Goal: Register for event/course

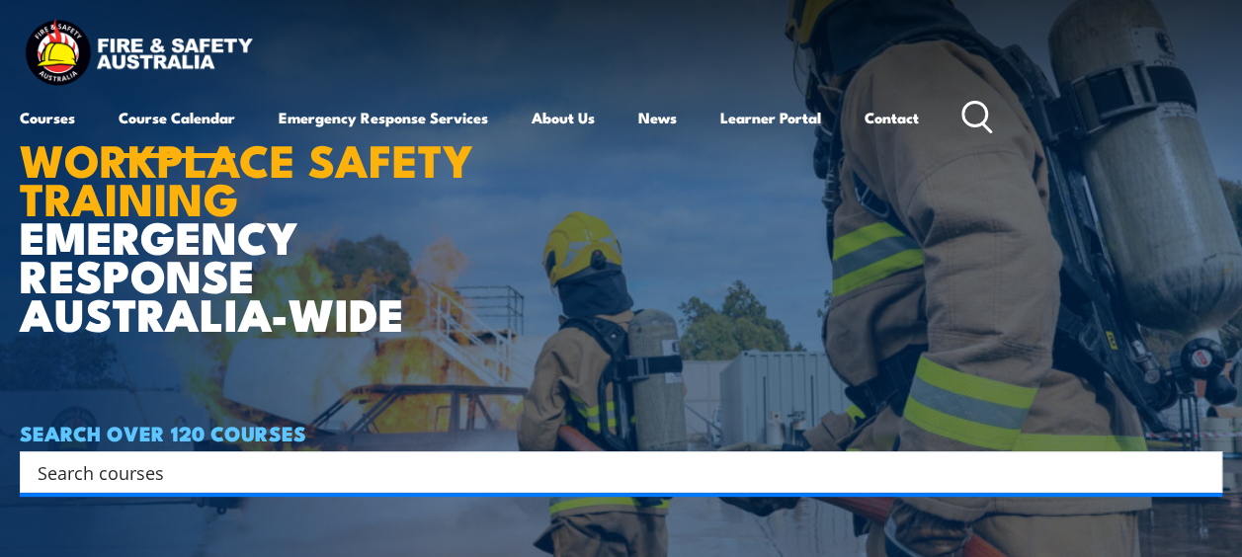
click at [152, 115] on link "Course Calendar" at bounding box center [177, 117] width 117 height 47
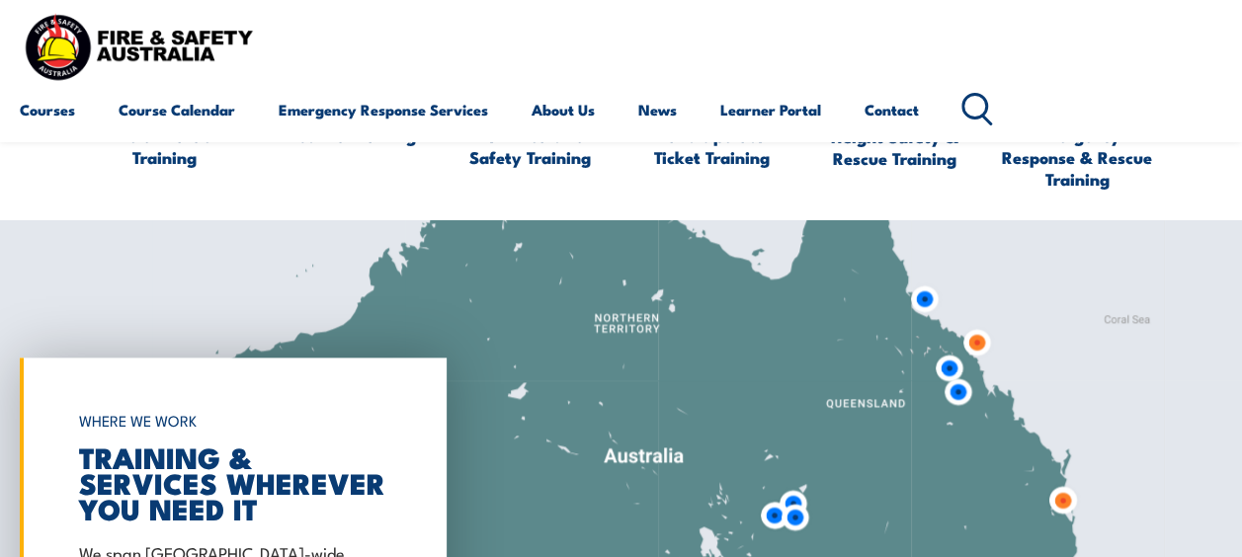
scroll to position [812, 0]
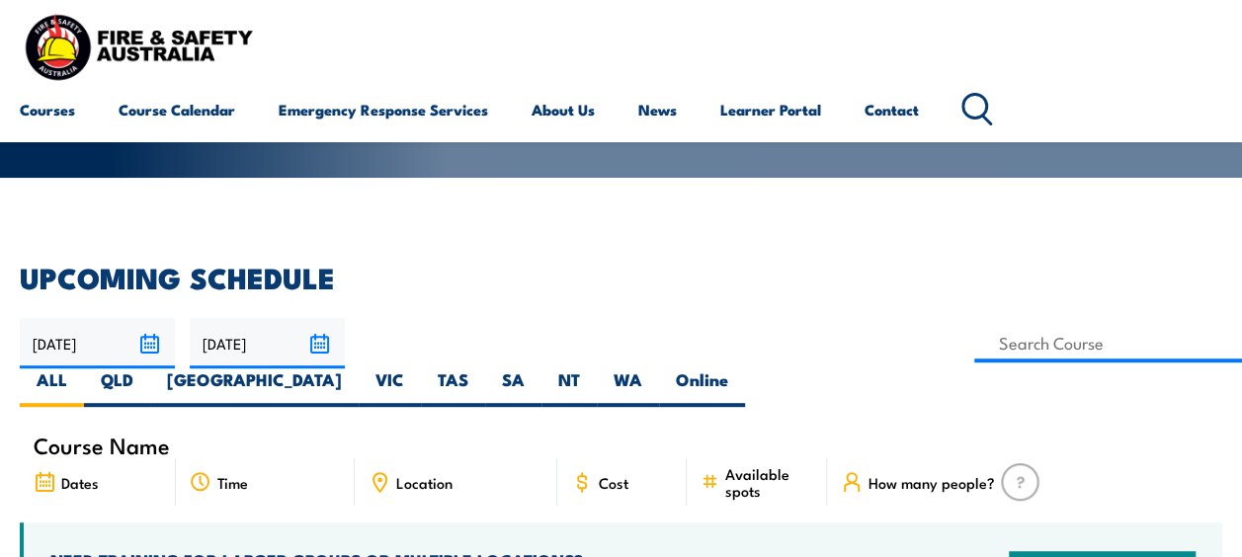
scroll to position [408, 0]
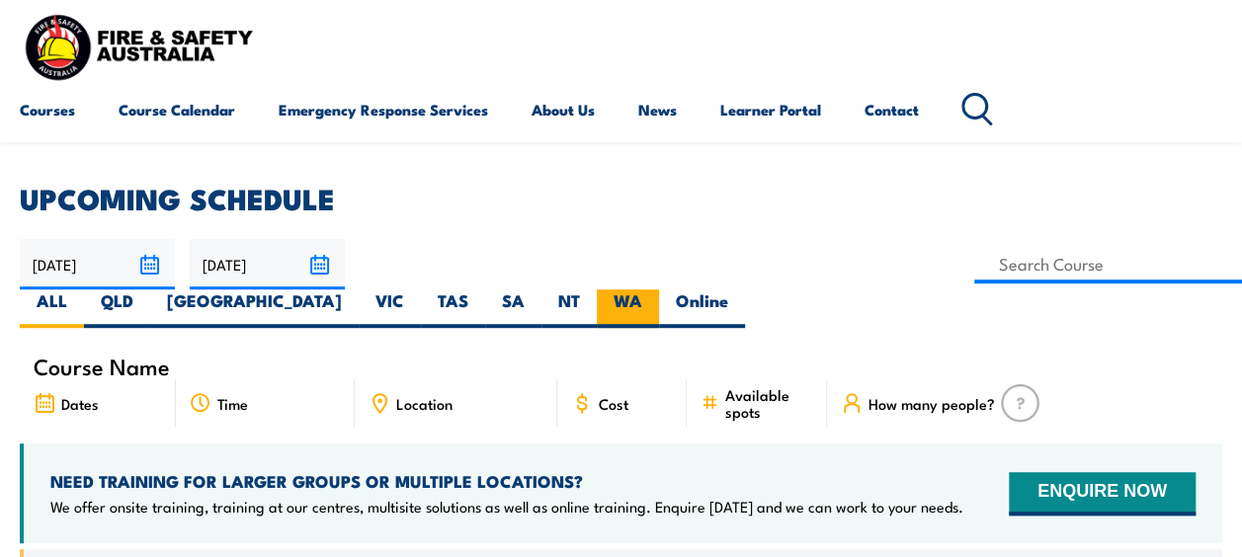
click at [659, 290] on label "WA" at bounding box center [628, 309] width 62 height 39
click at [655, 290] on input "WA" at bounding box center [648, 296] width 13 height 13
radio input "true"
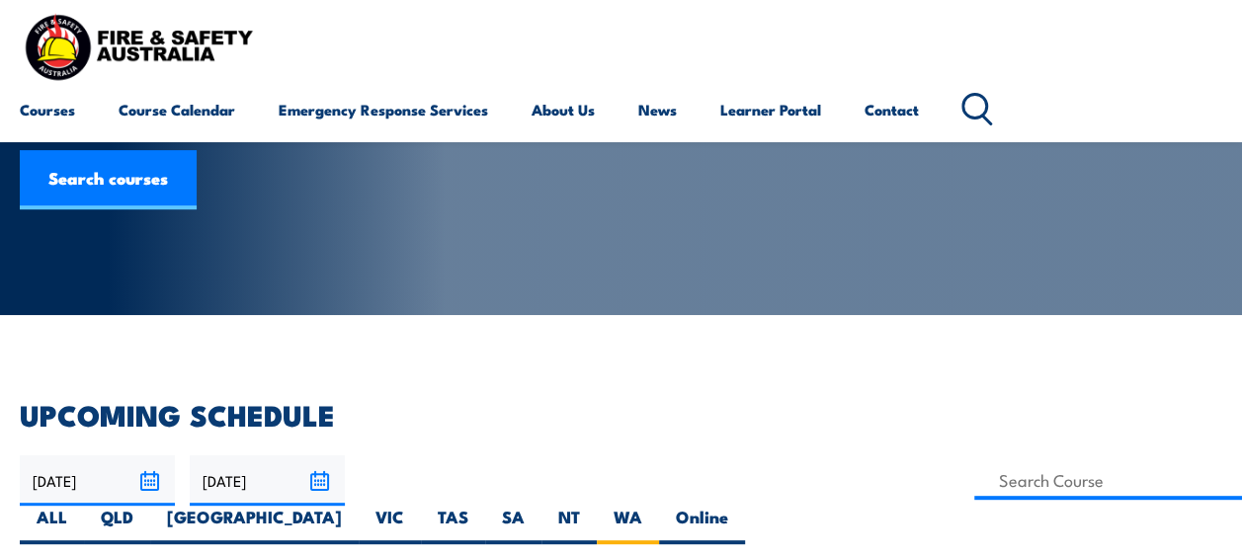
scroll to position [211, 0]
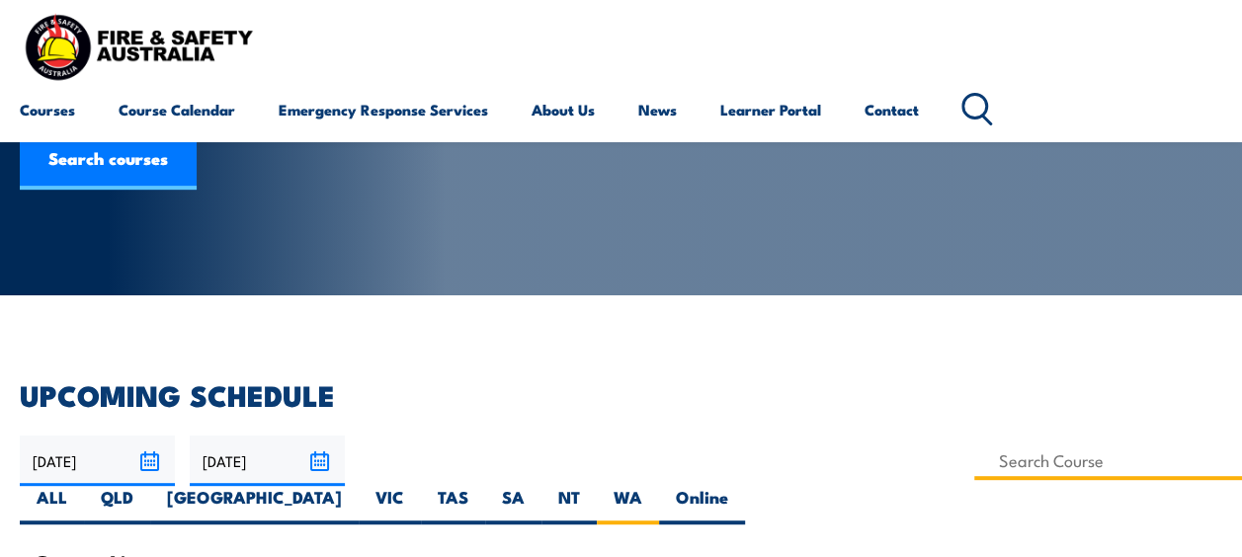
click at [974, 455] on input at bounding box center [1108, 461] width 268 height 39
type input "warden"
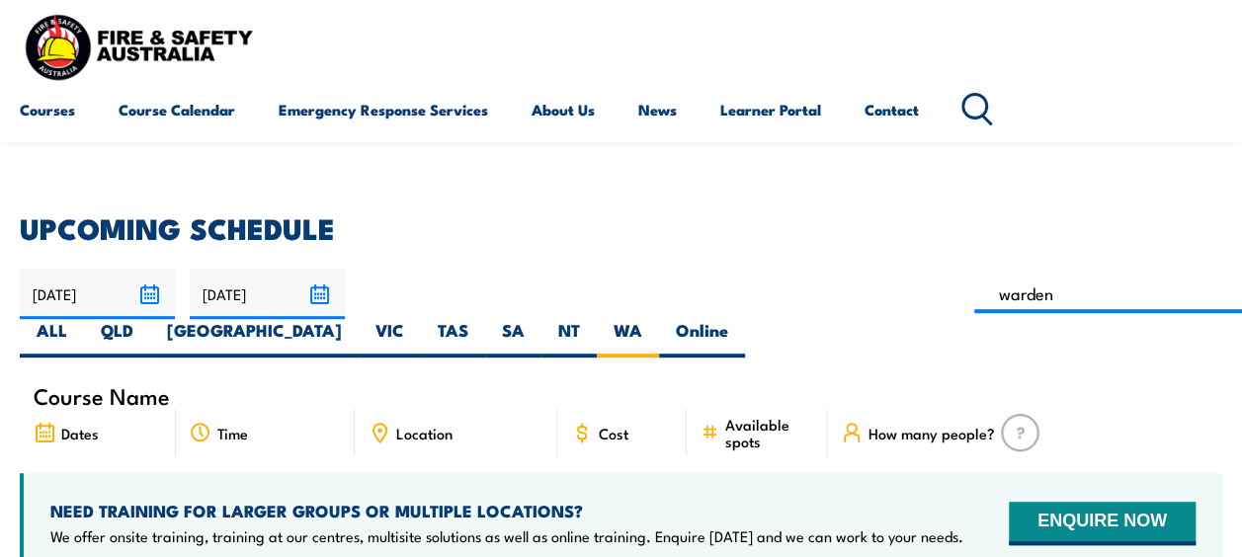
scroll to position [382, 0]
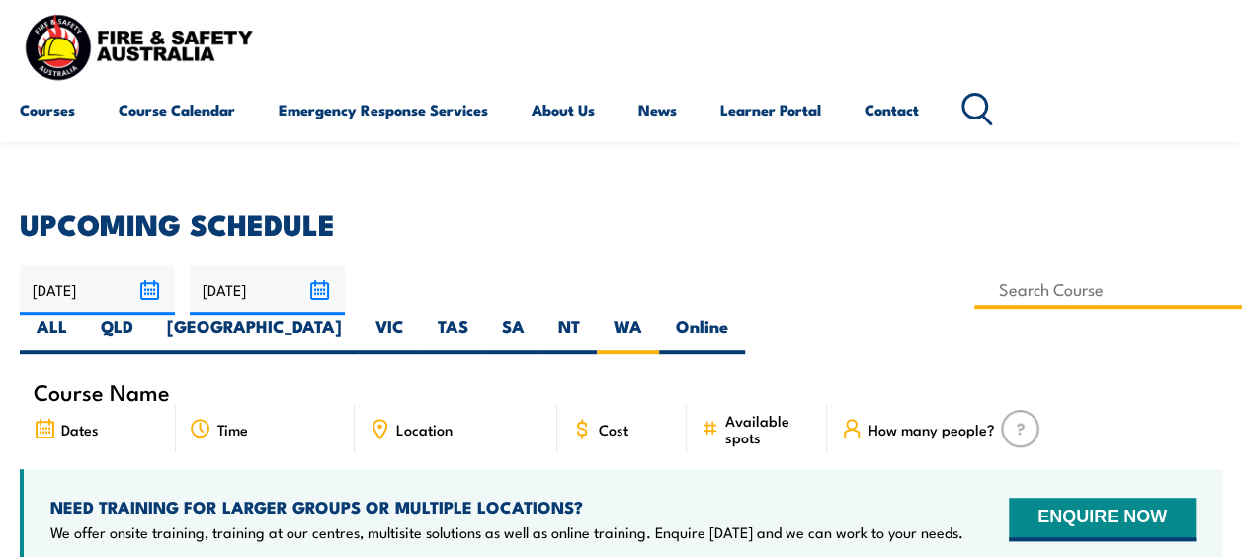
drag, startPoint x: 458, startPoint y: 294, endPoint x: 392, endPoint y: 291, distance: 66.3
click at [974, 291] on input at bounding box center [1108, 290] width 268 height 39
type input "Fire Extinguisher / Fire Warden / Chief Fire Warden Awareness Training"
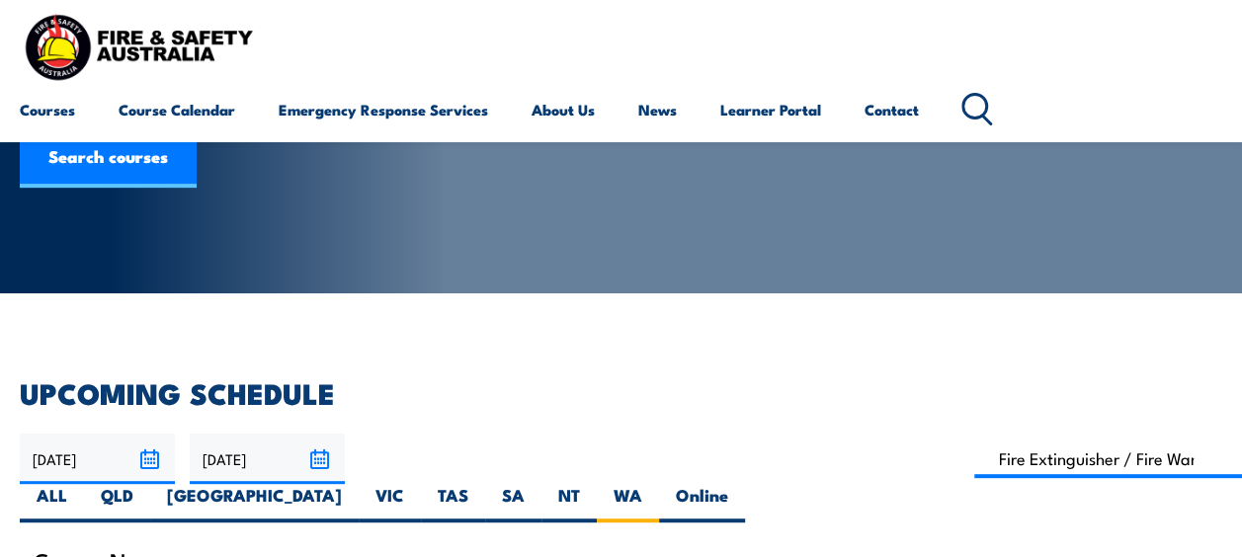
scroll to position [204, 0]
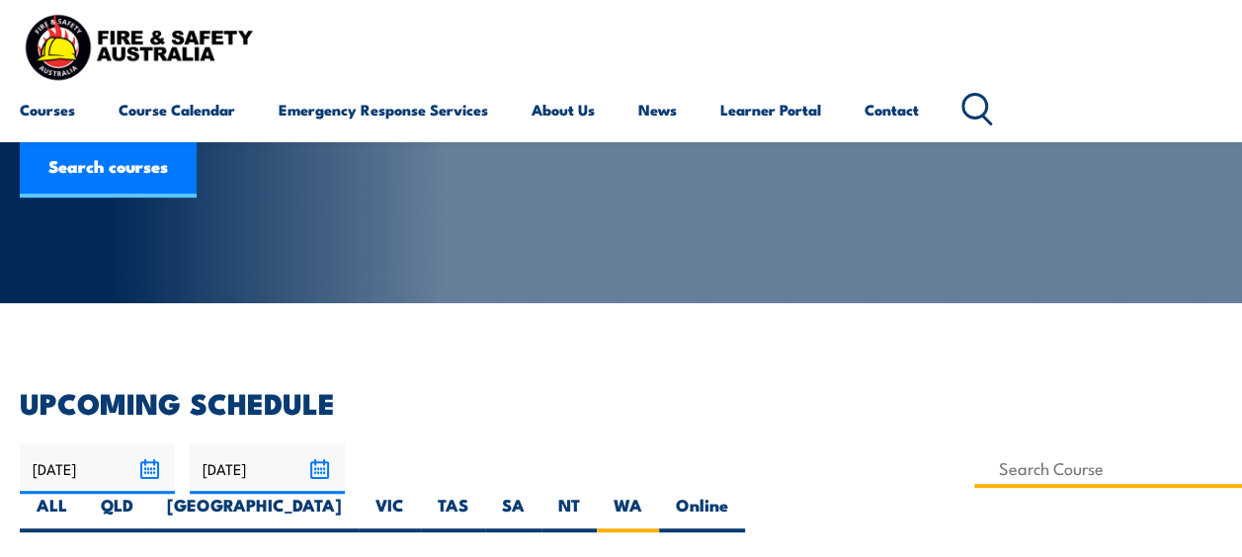
click at [974, 466] on input at bounding box center [1108, 469] width 268 height 39
click at [974, 475] on input "Fire Extinguisher / Fire Warden / Chief Fire Warden Awareness Training" at bounding box center [1108, 469] width 268 height 39
click at [974, 474] on input "Fire Extinguisher / Fire Warden / Chief Fire Warden Awareness Training" at bounding box center [1108, 469] width 268 height 39
click at [974, 472] on input "Fire Extinguisher / Fire Warden / Chief Fire Warden Awareness Training" at bounding box center [1108, 469] width 268 height 39
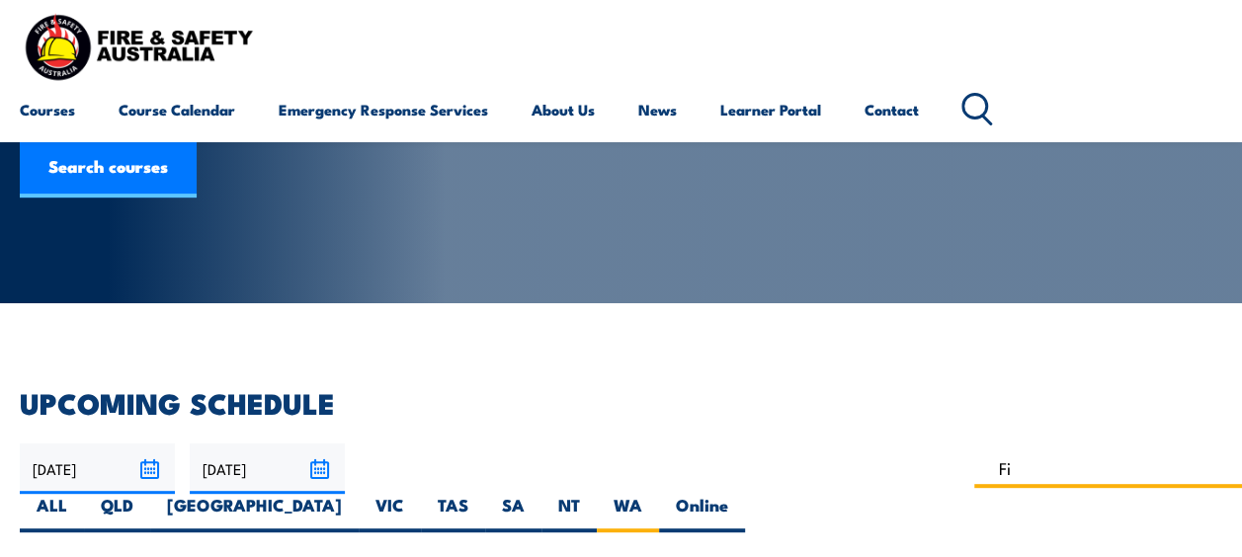
type input "F"
type input "Fire Extinguisher / Fire Warden Training"
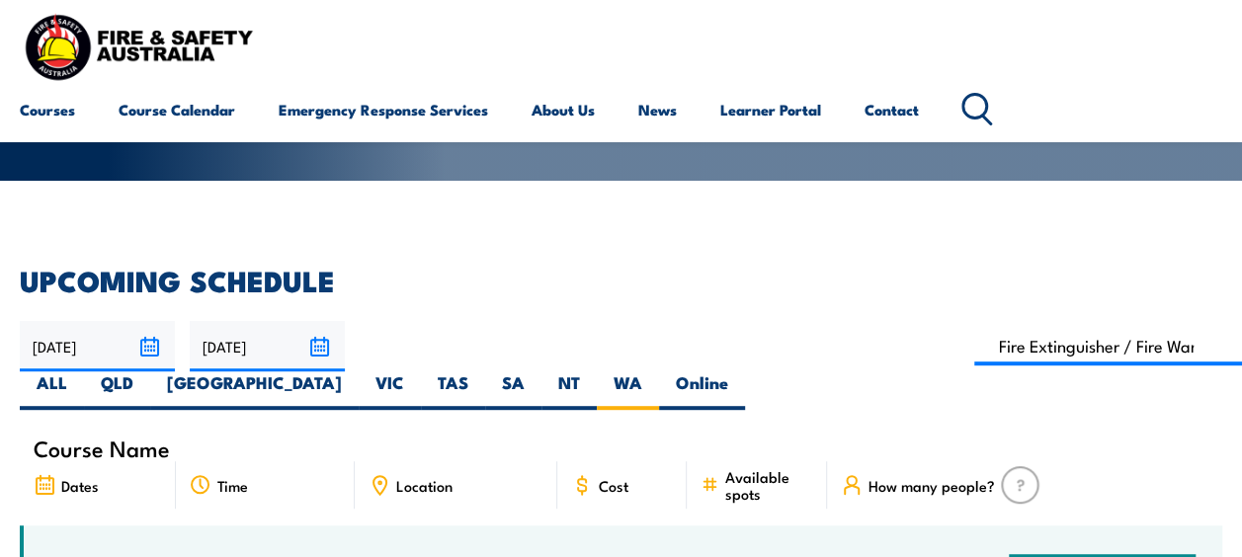
scroll to position [168, 0]
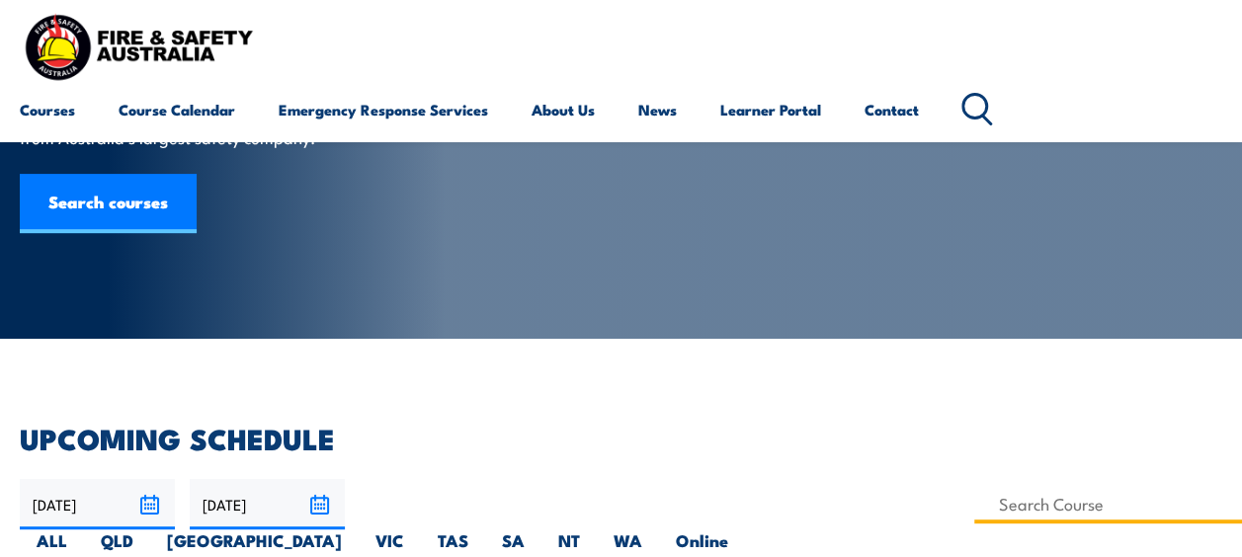
click at [974, 505] on input at bounding box center [1108, 504] width 268 height 39
type input "Fire Warden / Chief Fire Warden Training"
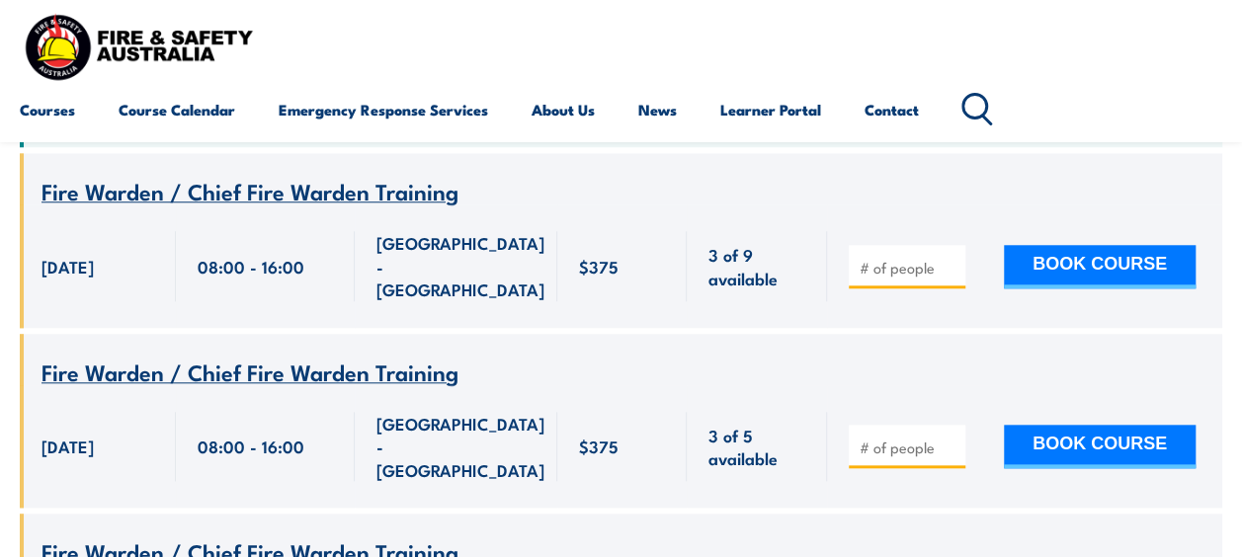
scroll to position [806, 0]
